Goal: Navigation & Orientation: Find specific page/section

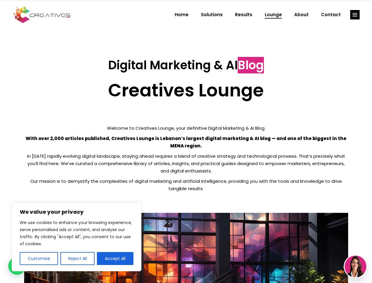
click at [186, 142] on p "With over 2,000 articles published, Creatives Lounge is Lebanon’s largest digit…" at bounding box center [186, 142] width 324 height 15
click at [39, 259] on button "Customise" at bounding box center [39, 258] width 38 height 13
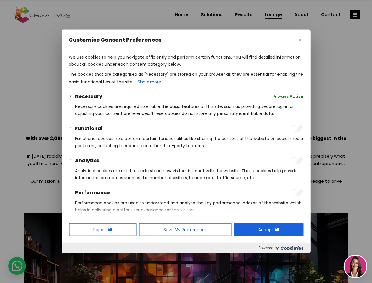
click at [77, 259] on div at bounding box center [186, 141] width 372 height 283
click at [115, 68] on p "We use cookies to help you navigate efficiently and perform certain functions. …" at bounding box center [186, 61] width 235 height 14
click at [355, 15] on div at bounding box center [186, 141] width 372 height 283
click at [356, 267] on img at bounding box center [356, 267] width 22 height 22
